Goal: Task Accomplishment & Management: Manage account settings

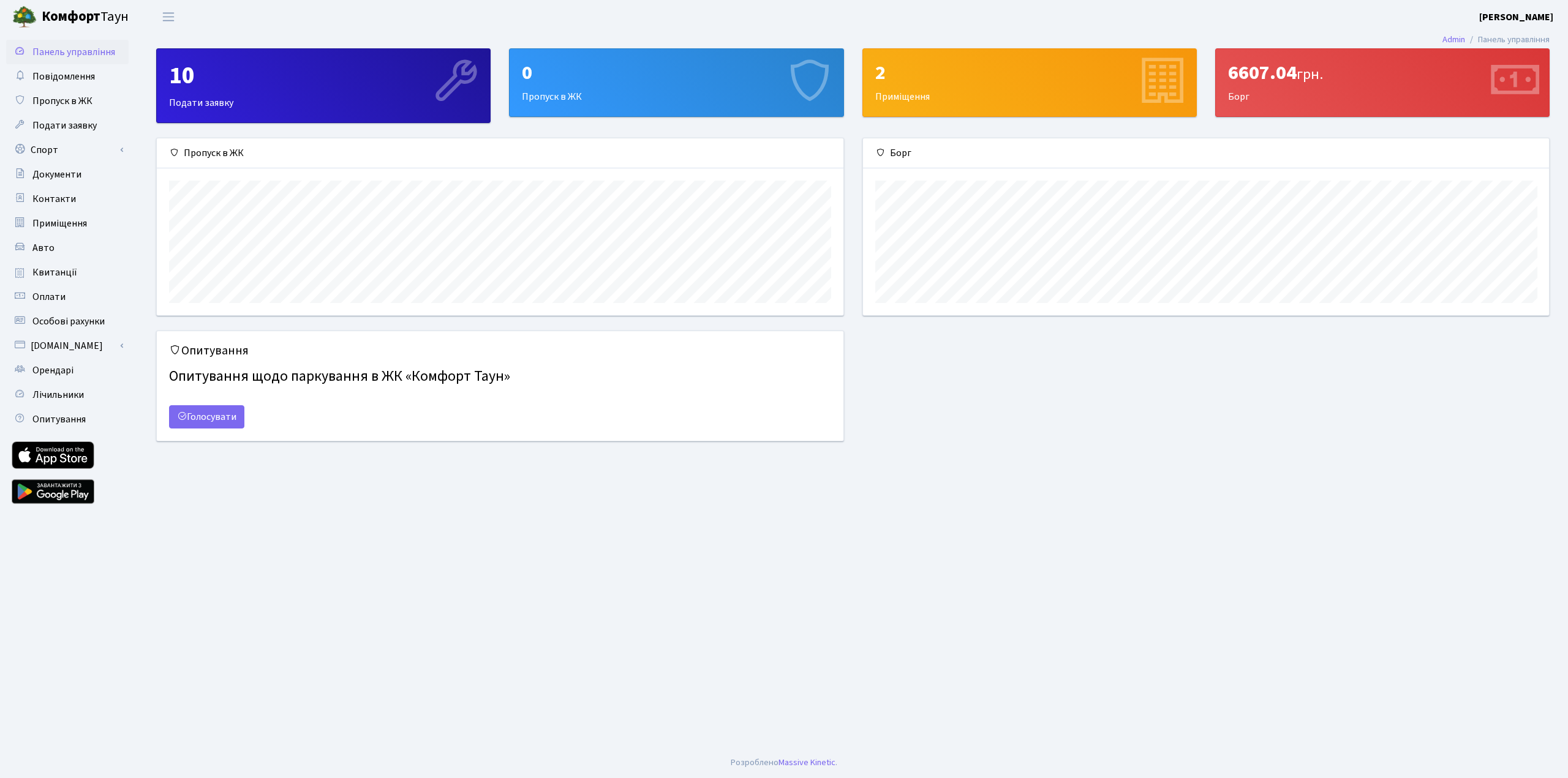
scroll to position [177, 687]
click at [43, 148] on link "Спорт" at bounding box center [68, 150] width 123 height 24
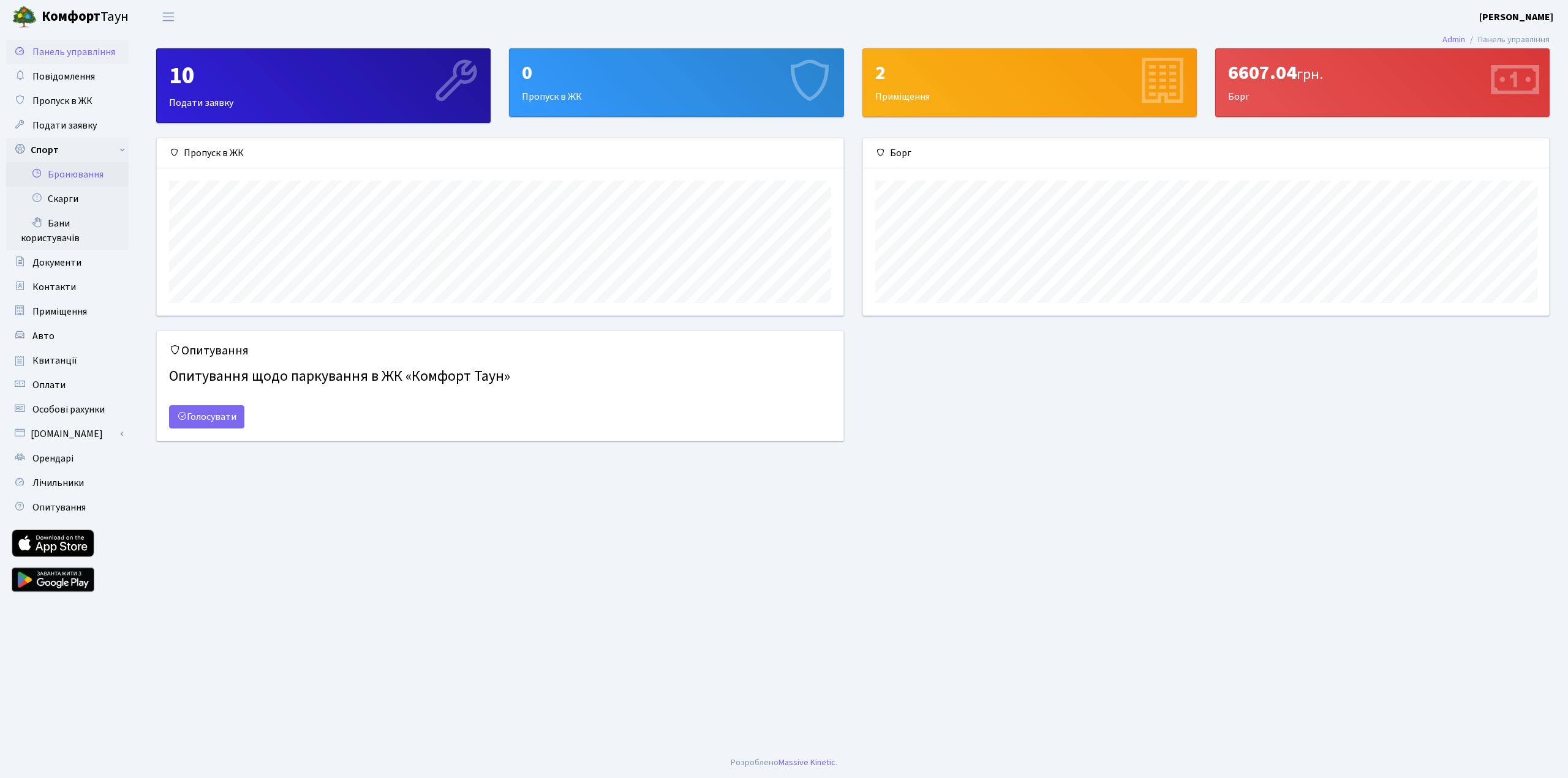
click at [71, 176] on link "Бронювання" at bounding box center [68, 174] width 123 height 24
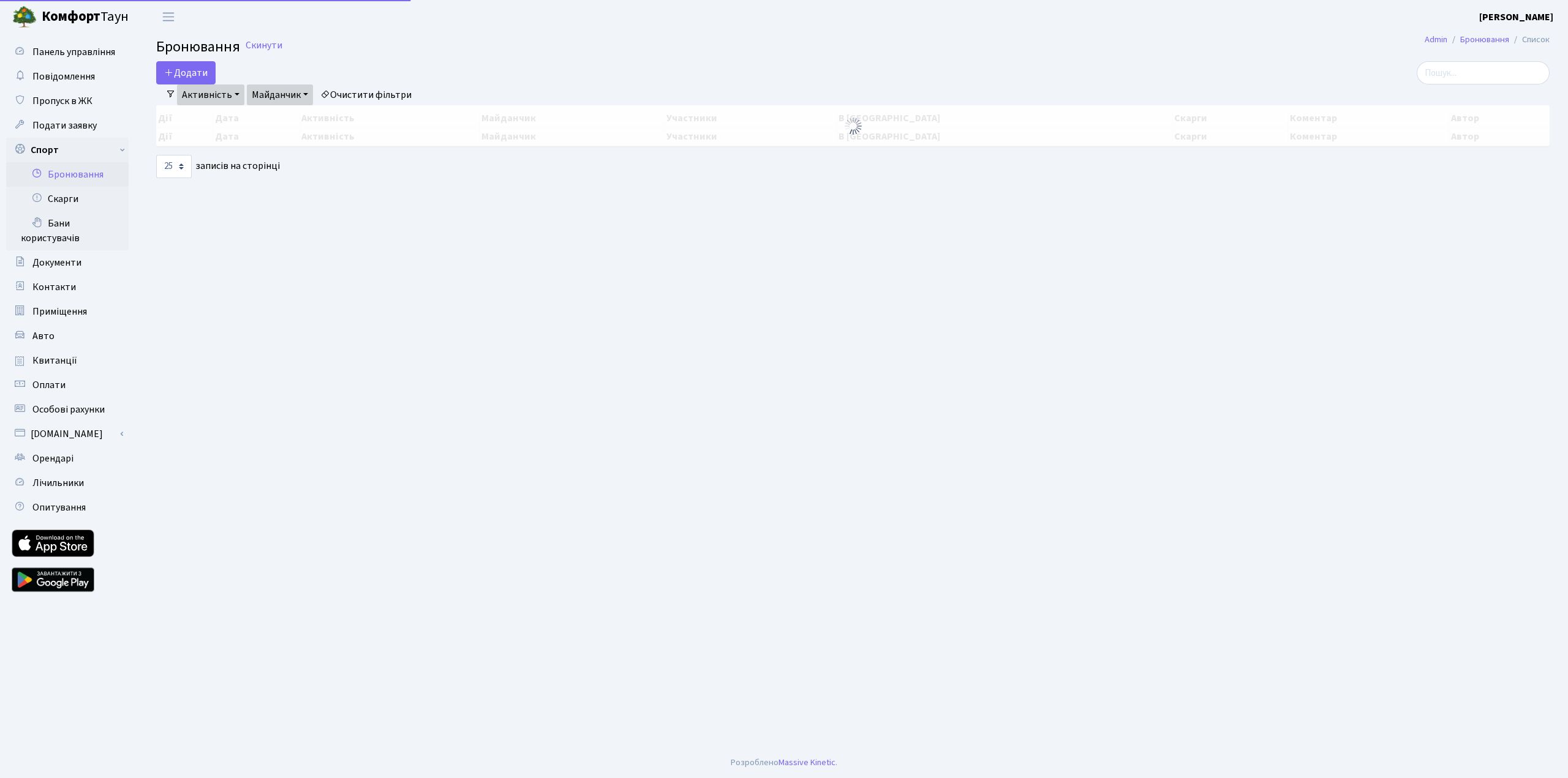
select select "25"
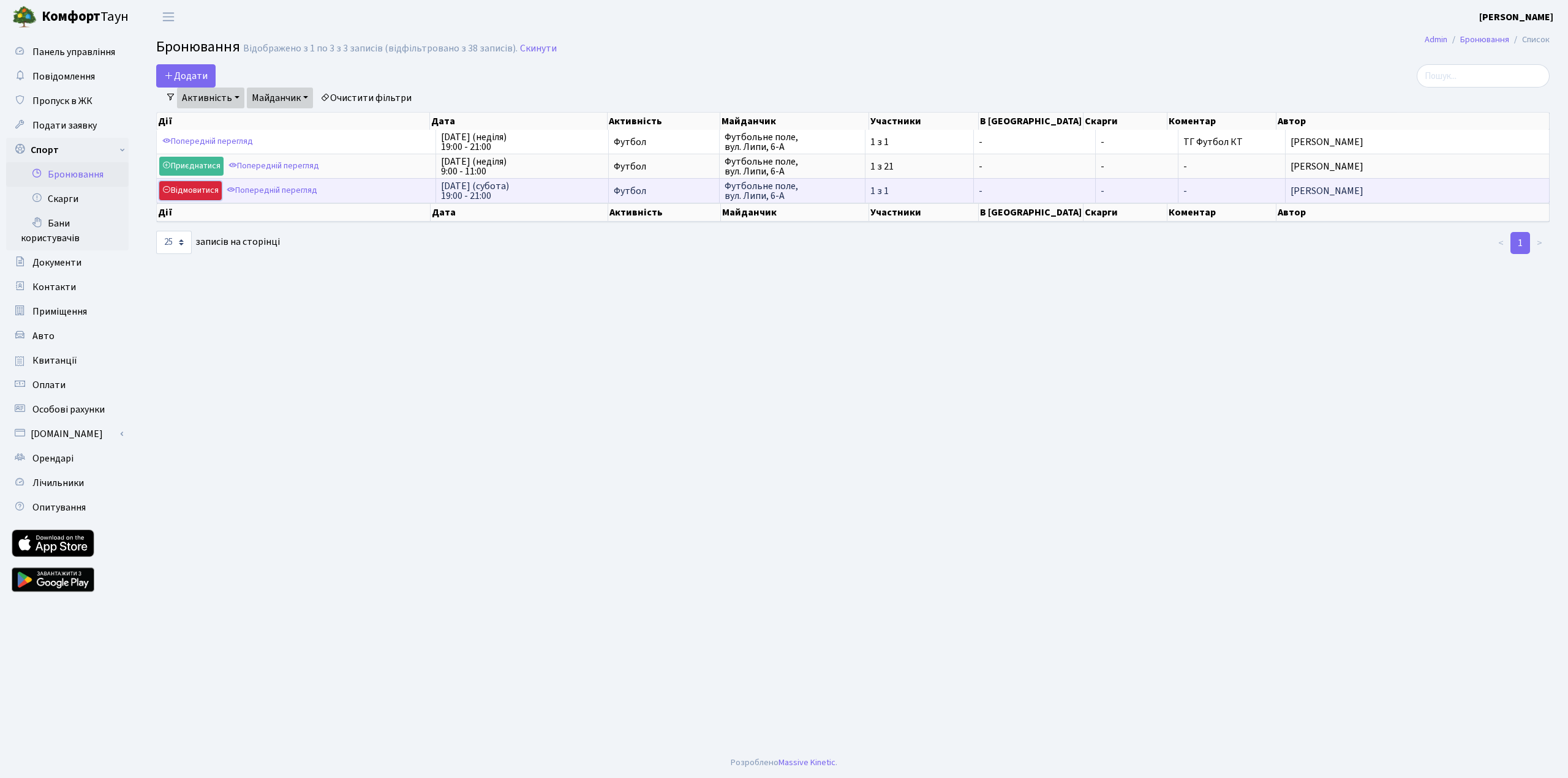
click at [190, 189] on link "Відмовитися" at bounding box center [190, 190] width 62 height 19
